Goal: Find contact information: Find contact information

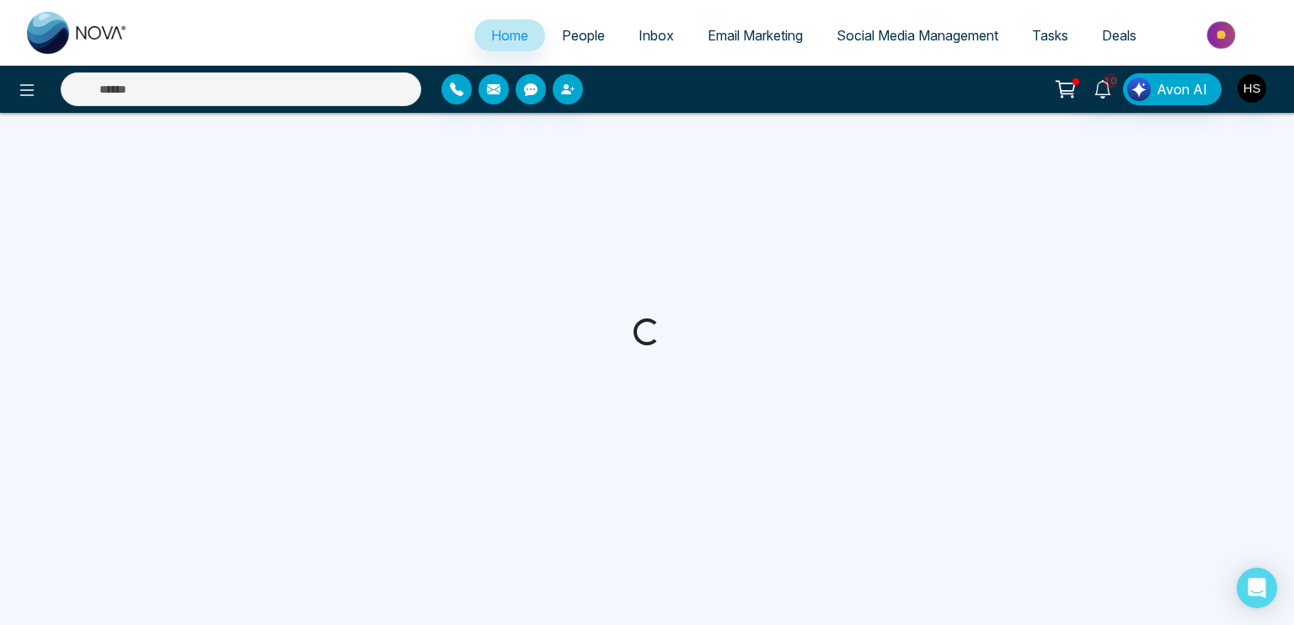
select select "*"
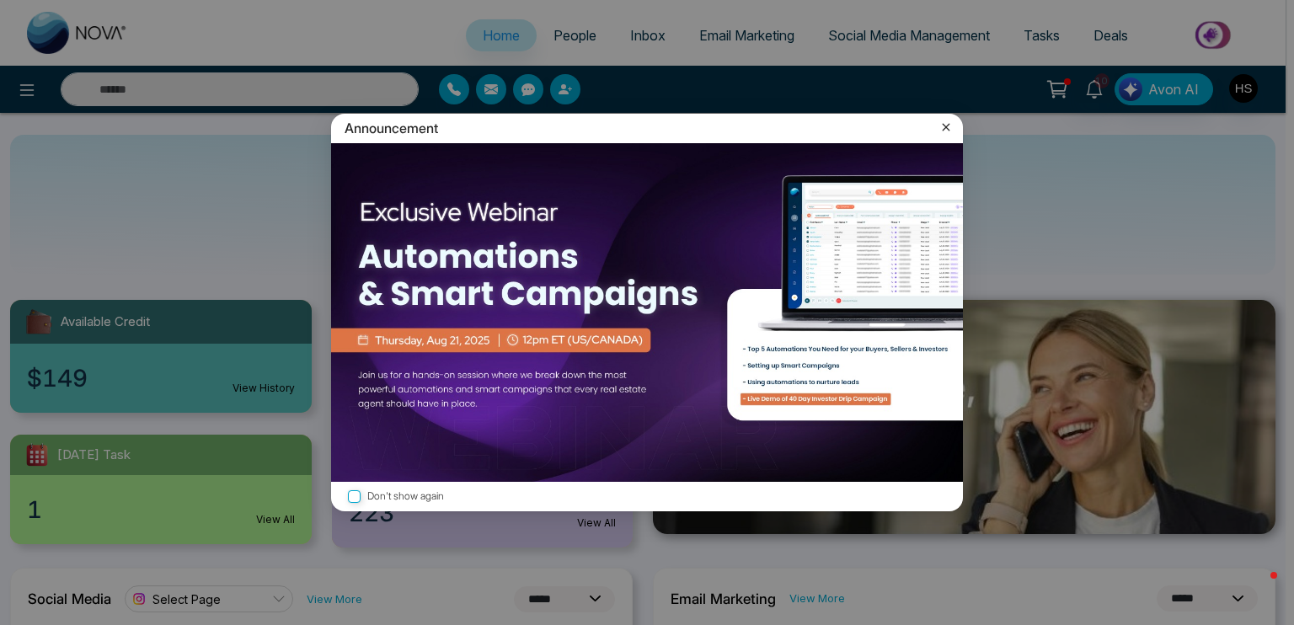
click at [942, 127] on icon at bounding box center [946, 127] width 17 height 17
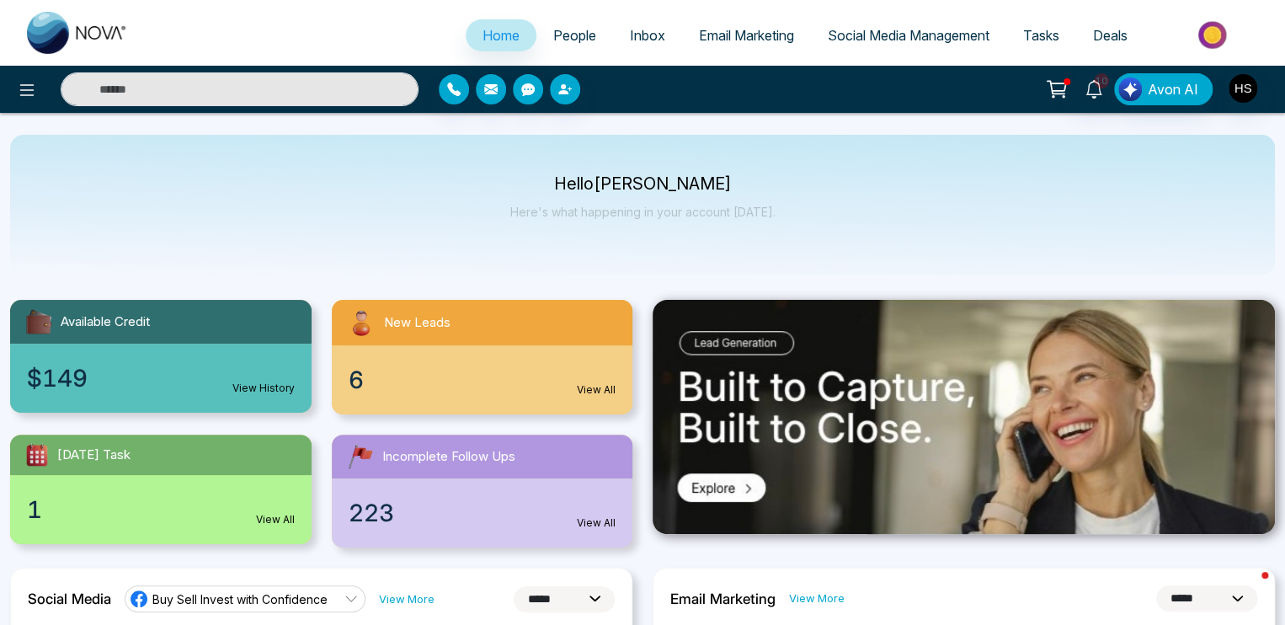
click at [593, 29] on link "People" at bounding box center [575, 35] width 77 height 32
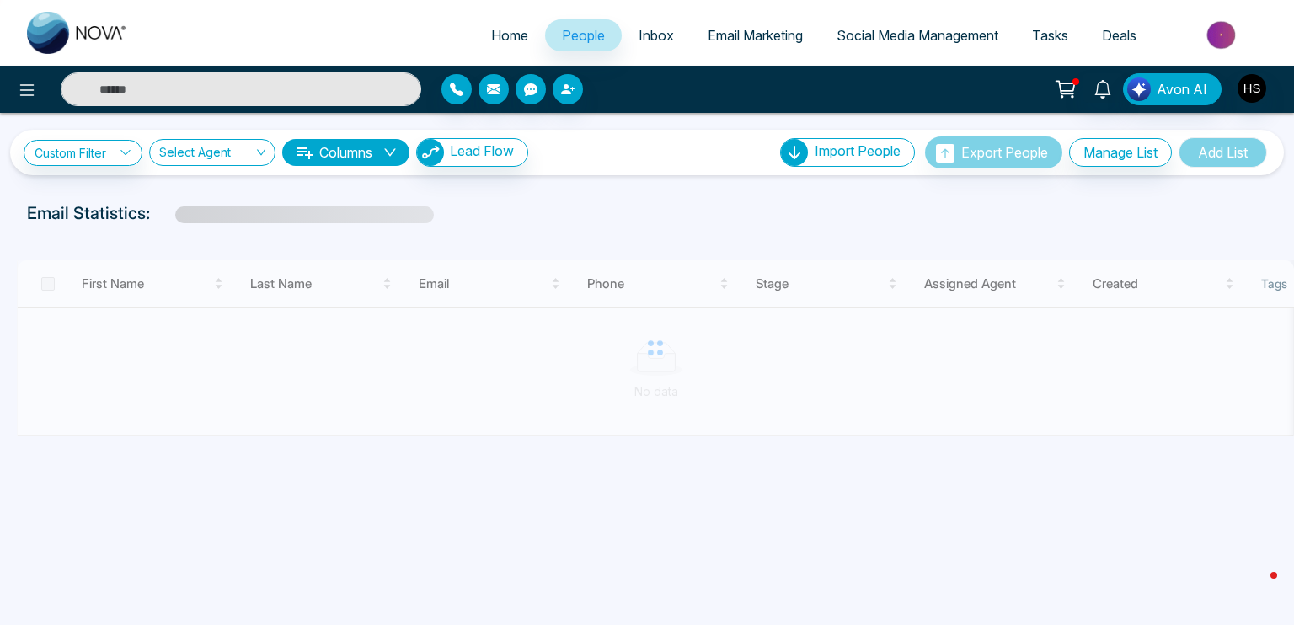
click at [315, 97] on input "text" at bounding box center [241, 89] width 361 height 34
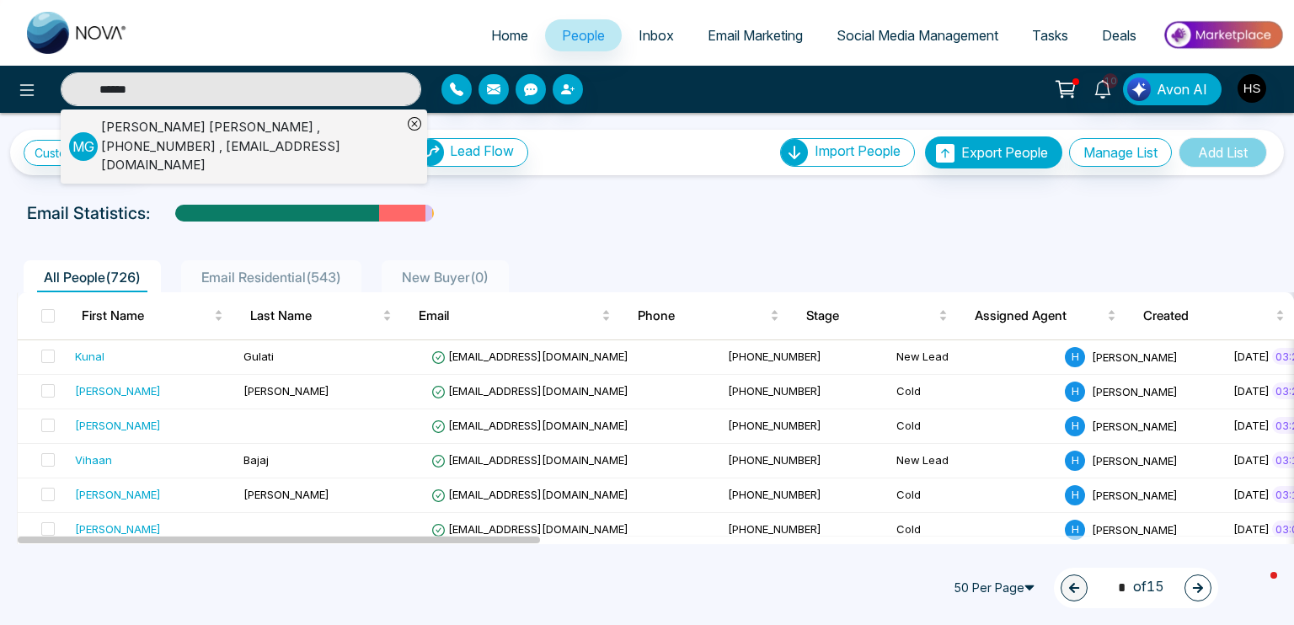
type input "******"
click at [200, 142] on div "[PERSON_NAME] , [PHONE_NUMBER] , [EMAIL_ADDRESS][DOMAIN_NAME]" at bounding box center [251, 146] width 301 height 57
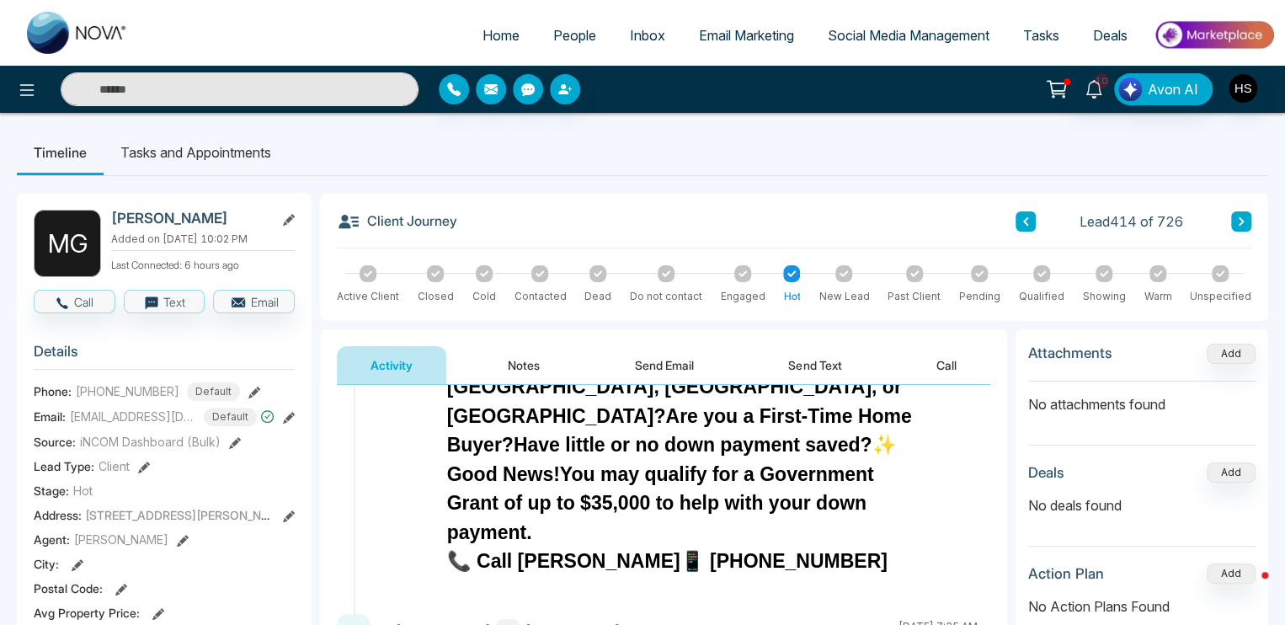
scroll to position [168, 0]
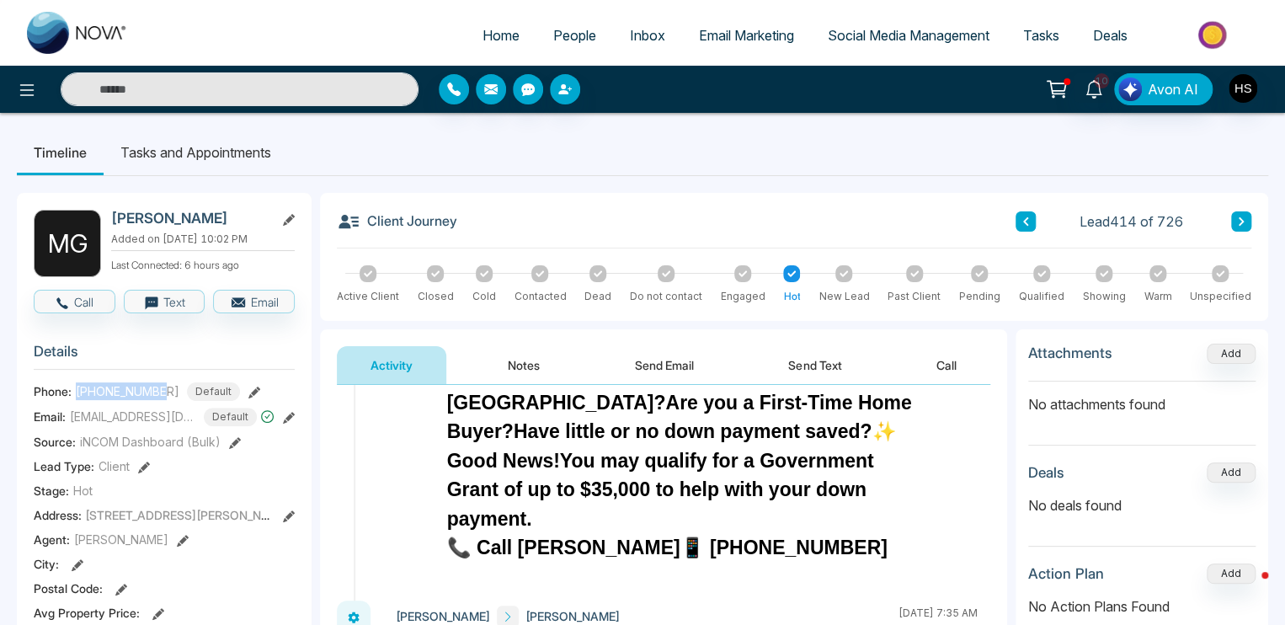
drag, startPoint x: 77, startPoint y: 392, endPoint x: 166, endPoint y: 396, distance: 89.4
click at [166, 396] on span "[PHONE_NUMBER]" at bounding box center [128, 391] width 104 height 18
copy span "[PHONE_NUMBER]"
drag, startPoint x: 70, startPoint y: 420, endPoint x: 167, endPoint y: 419, distance: 96.9
click at [167, 419] on span "[EMAIL_ADDRESS][DOMAIN_NAME]" at bounding box center [133, 417] width 126 height 18
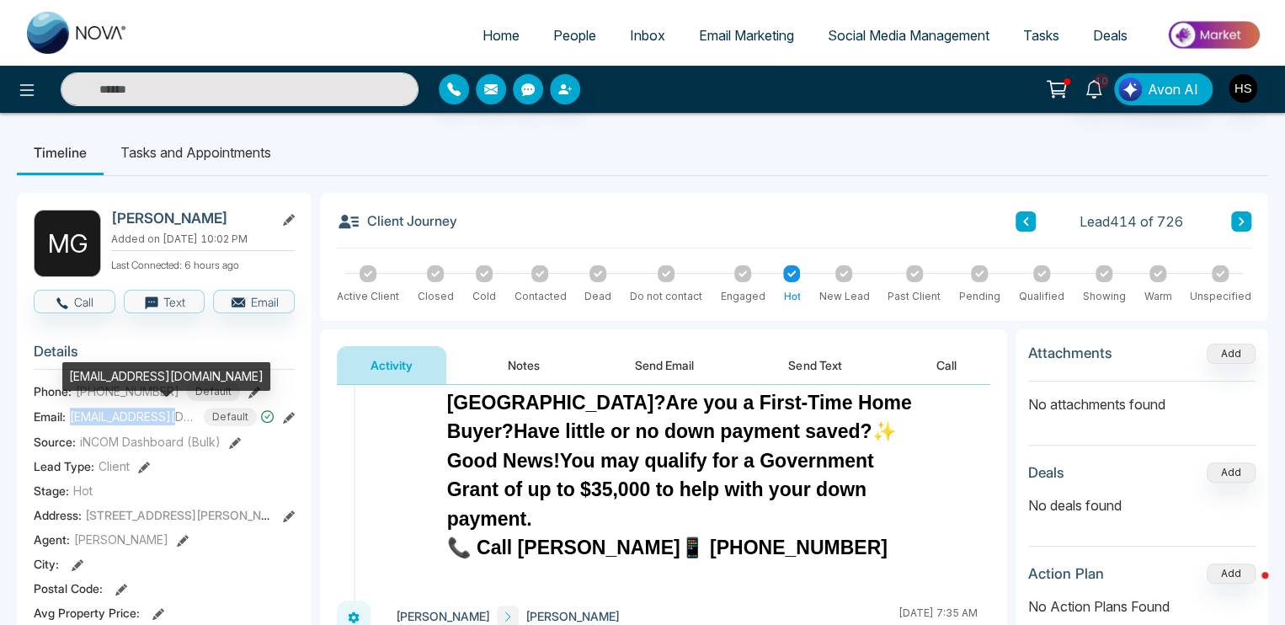
copy span "[EMAIL_ADDRESS][DOMAIN_NAME]"
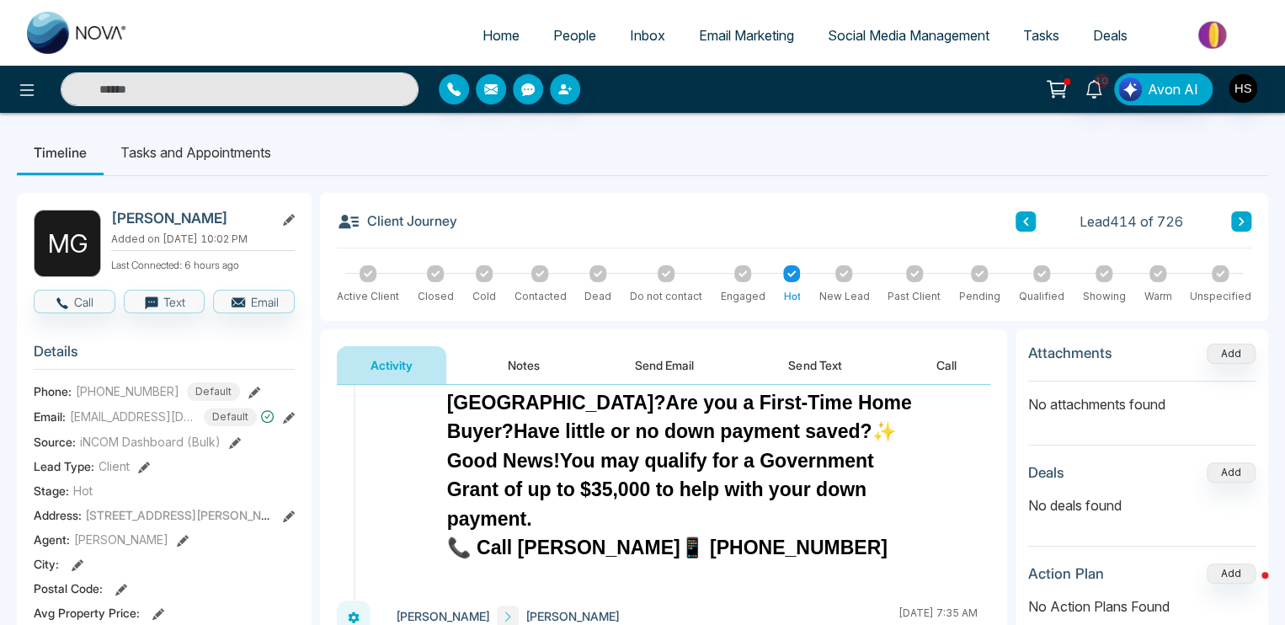
click at [334, 89] on input "text" at bounding box center [240, 89] width 358 height 34
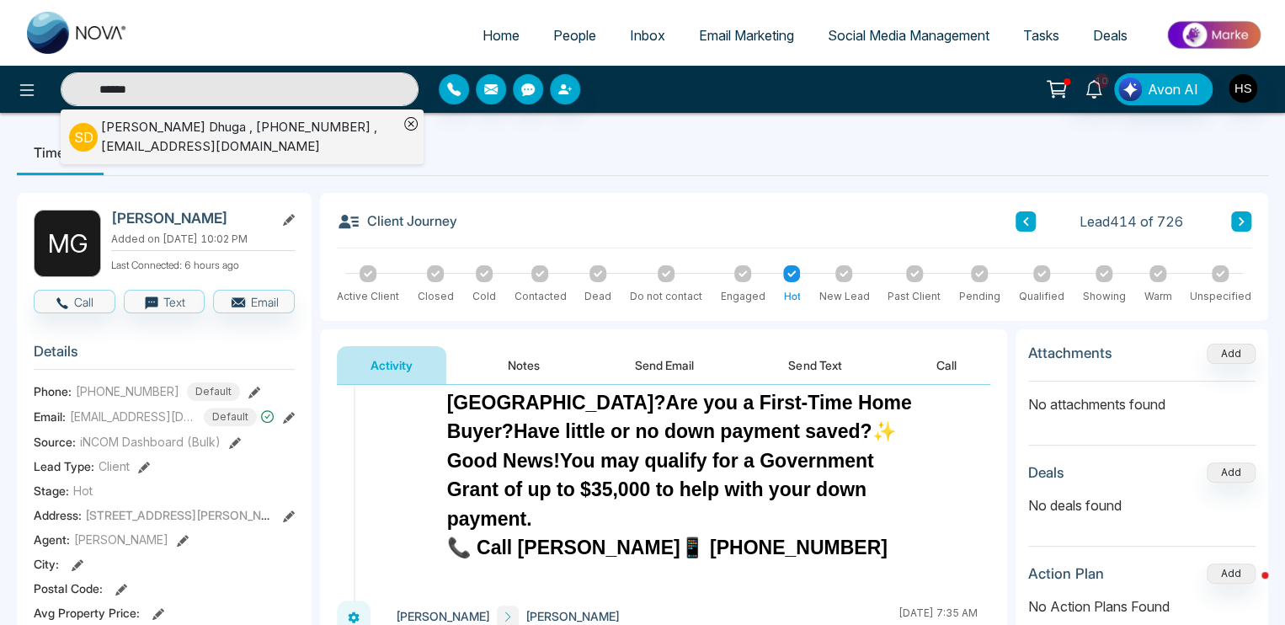
type input "******"
click at [301, 133] on div "[PERSON_NAME] , [PHONE_NUMBER] , [PERSON_NAME][EMAIL_ADDRESS][DOMAIN_NAME]" at bounding box center [249, 137] width 297 height 38
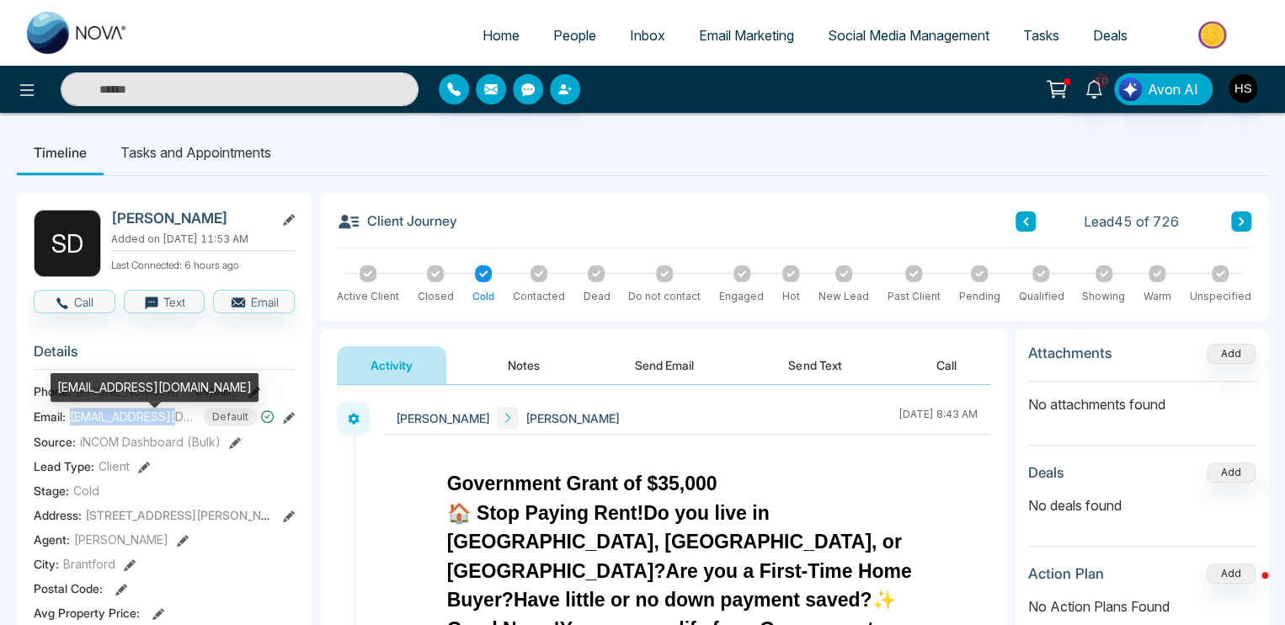
drag, startPoint x: 71, startPoint y: 427, endPoint x: 185, endPoint y: 430, distance: 114.6
click at [185, 425] on span "[EMAIL_ADDRESS][DOMAIN_NAME]" at bounding box center [133, 417] width 126 height 18
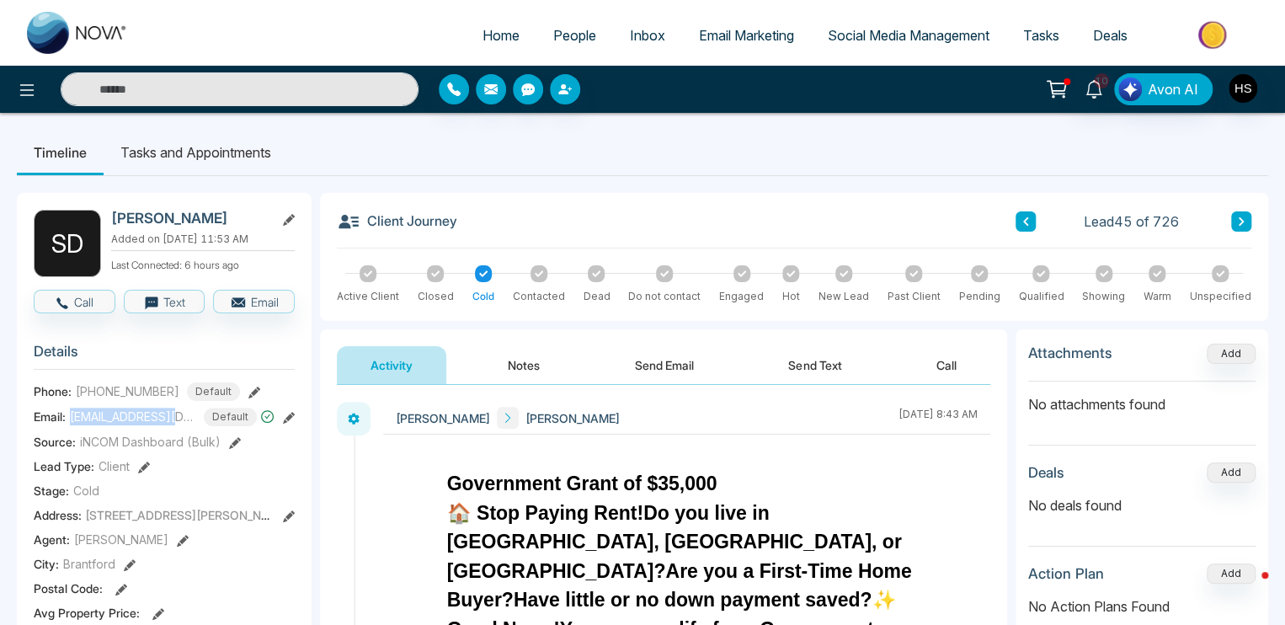
click at [291, 423] on icon at bounding box center [289, 418] width 12 height 12
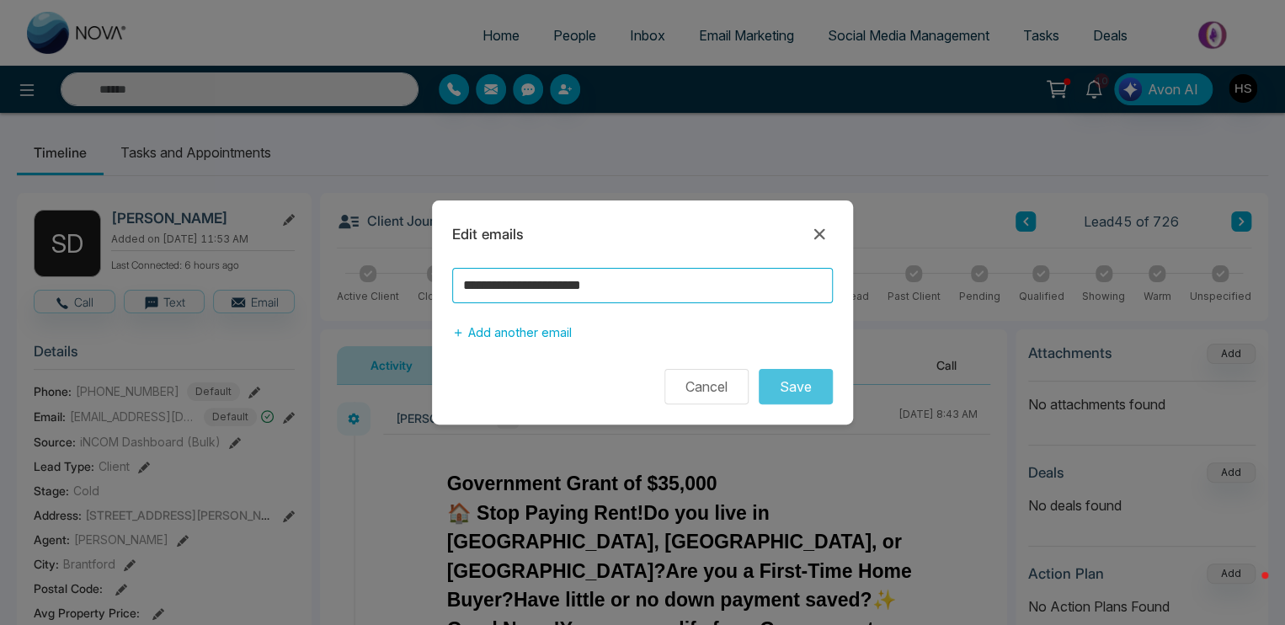
drag, startPoint x: 643, startPoint y: 294, endPoint x: 630, endPoint y: 294, distance: 12.6
click at [630, 294] on input "**********" at bounding box center [642, 285] width 381 height 35
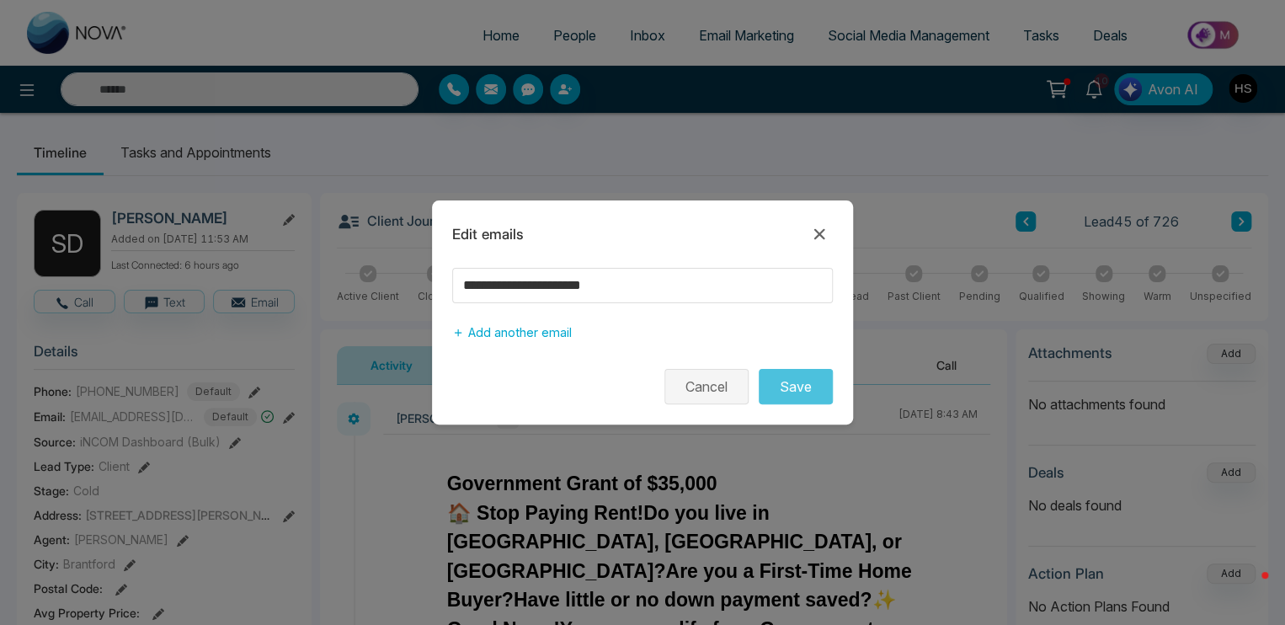
click at [713, 392] on button "Cancel" at bounding box center [707, 386] width 84 height 35
